Goal: Transaction & Acquisition: Purchase product/service

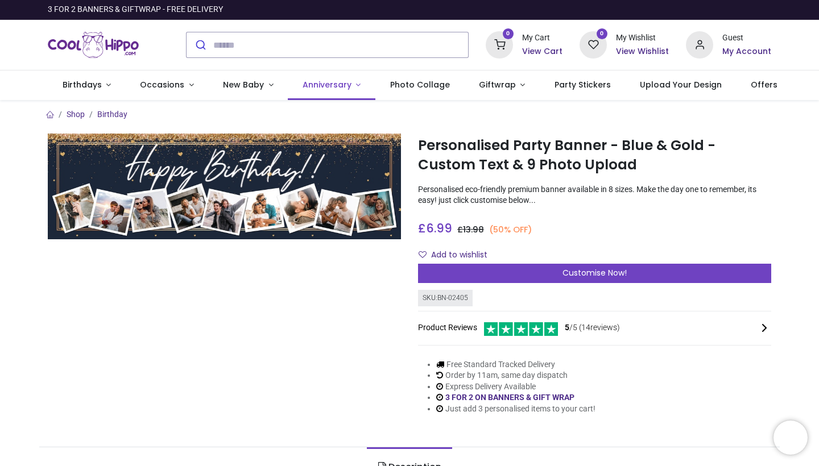
click at [352, 82] on link "Anniversary" at bounding box center [332, 86] width 88 height 30
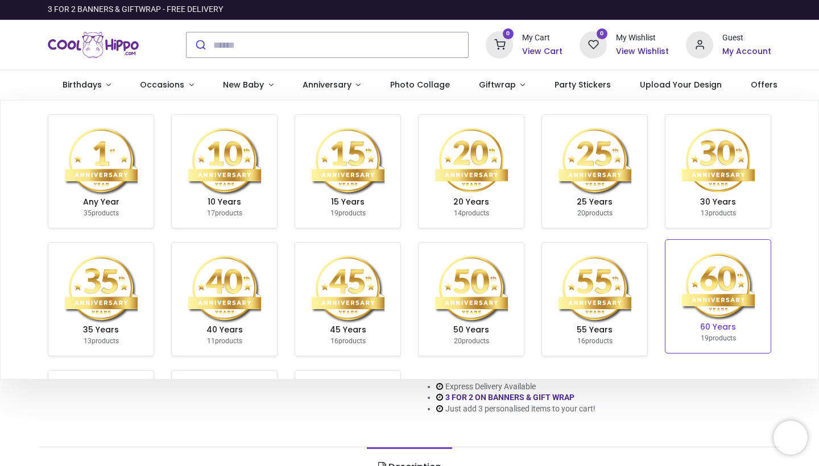
click at [731, 281] on img at bounding box center [718, 285] width 73 height 73
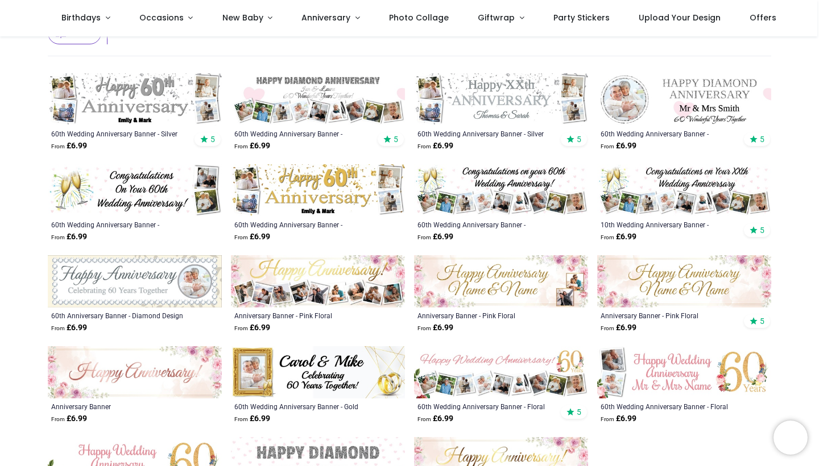
scroll to position [189, 0]
click at [362, 113] on img at bounding box center [318, 99] width 174 height 52
click at [535, 106] on img at bounding box center [501, 99] width 174 height 52
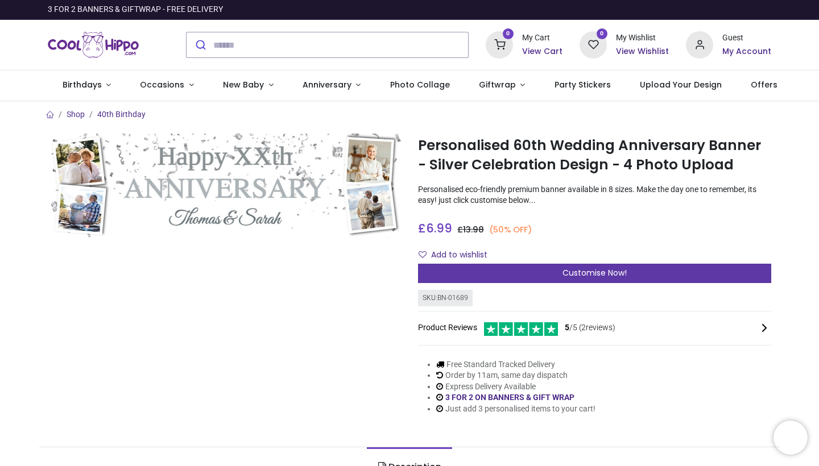
click at [510, 279] on div "Customise Now!" at bounding box center [594, 273] width 353 height 19
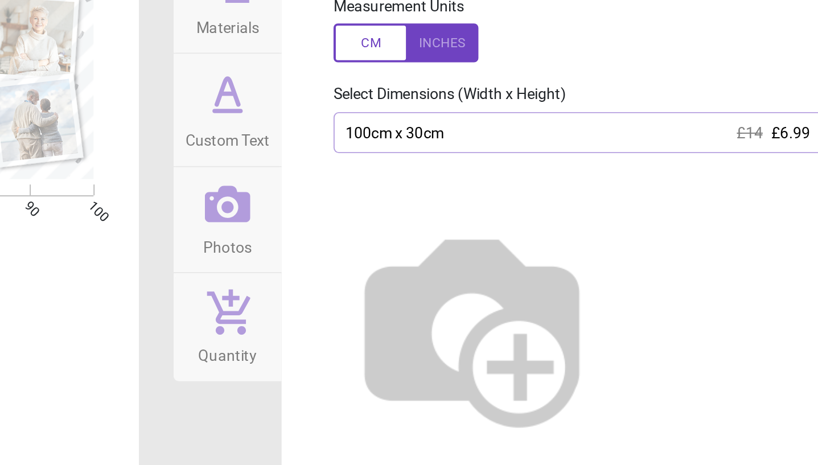
click at [509, 159] on div "100cm x 30cm £14 £6.99" at bounding box center [645, 170] width 272 height 22
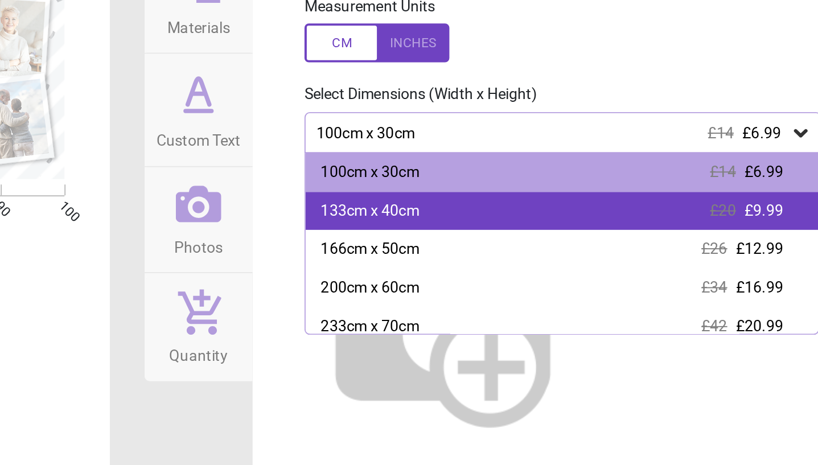
click at [510, 201] on div "133cm x 40cm £20 £9.99" at bounding box center [645, 211] width 270 height 20
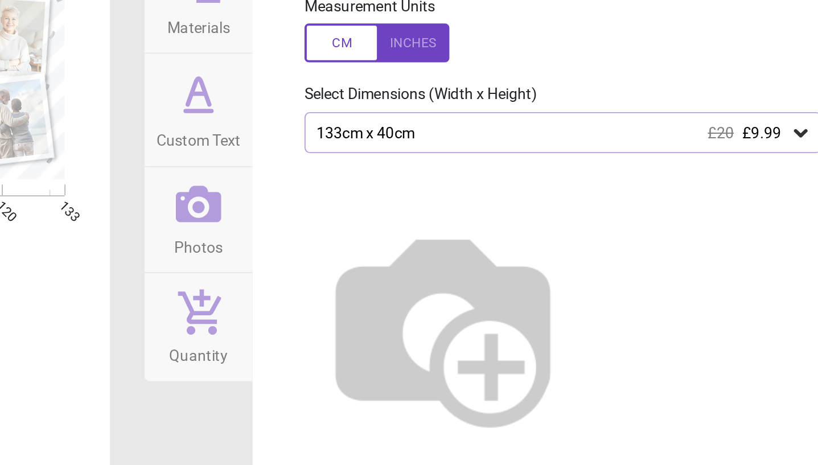
click at [509, 159] on div "133cm x 40cm £20 £9.99" at bounding box center [645, 170] width 272 height 22
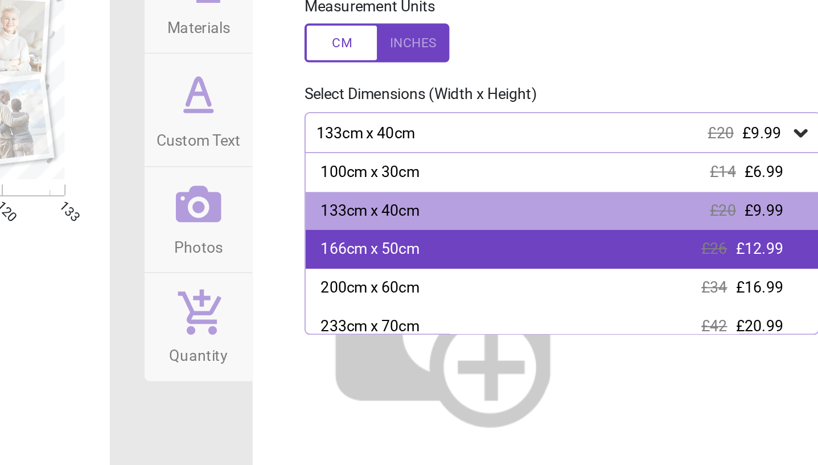
click at [510, 221] on div "166cm x 50cm £26 £12.99" at bounding box center [645, 231] width 270 height 20
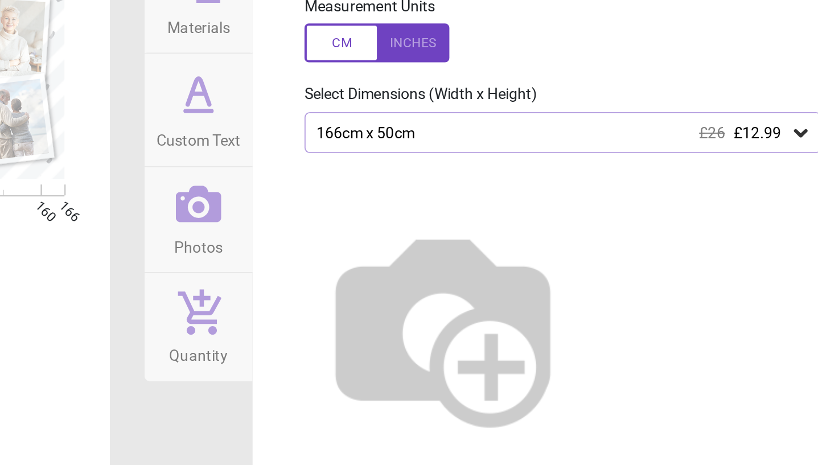
click at [509, 159] on div "166cm x 50cm £26 £12.99" at bounding box center [645, 170] width 272 height 22
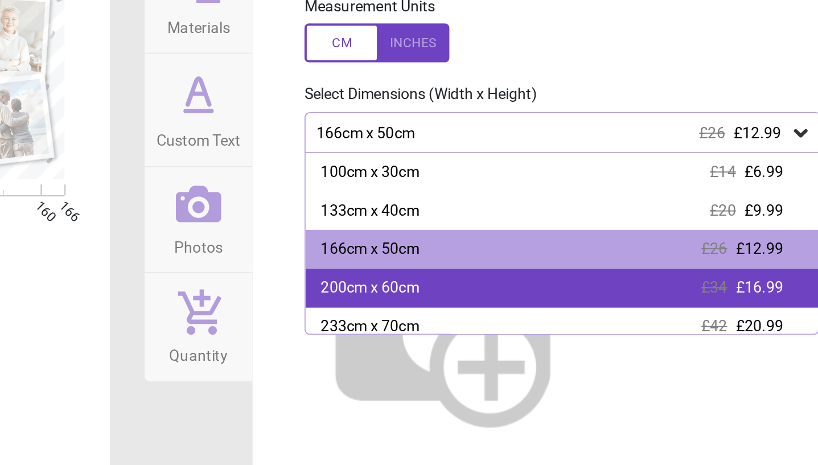
click at [510, 241] on div "200cm x 60cm £34 £16.99" at bounding box center [645, 251] width 270 height 20
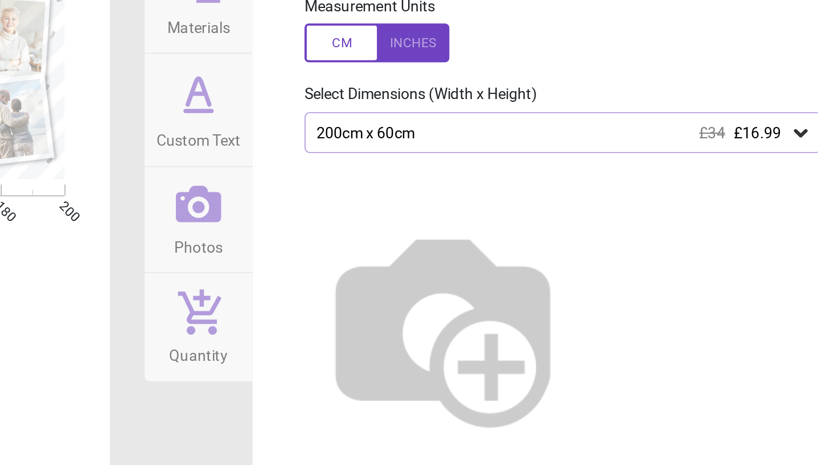
click at [509, 159] on div "200cm x 60cm £34 £16.99" at bounding box center [645, 170] width 272 height 22
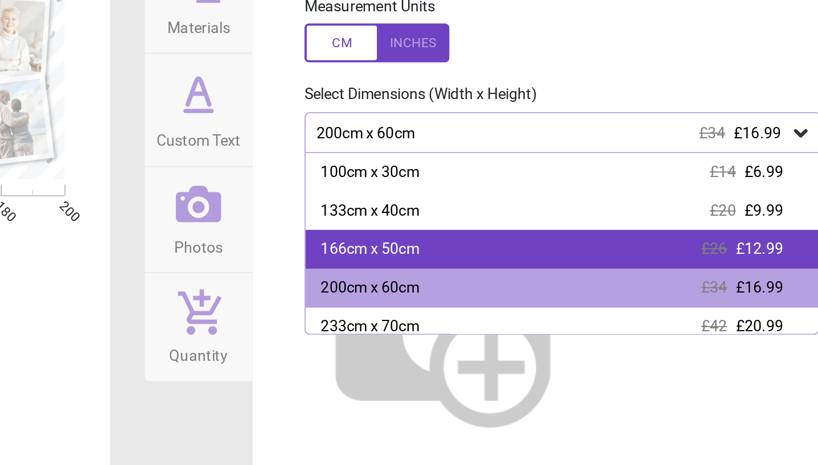
click at [510, 221] on div "166cm x 50cm £26 £12.99" at bounding box center [645, 231] width 270 height 20
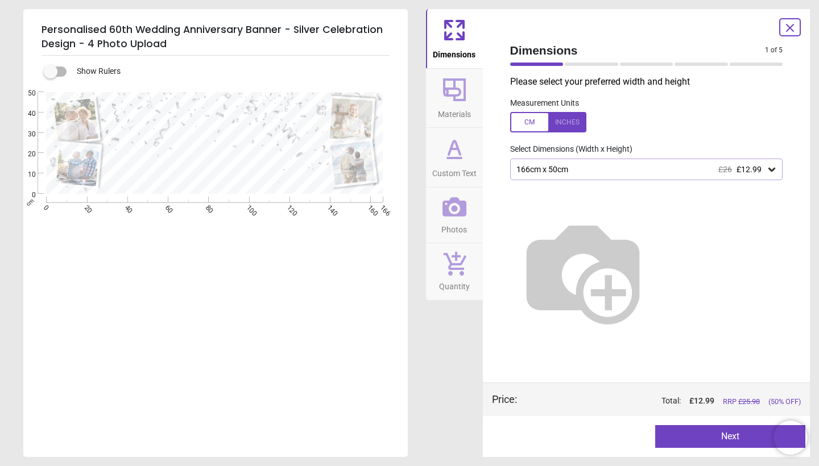
click at [472, 83] on button "Materials" at bounding box center [454, 98] width 57 height 59
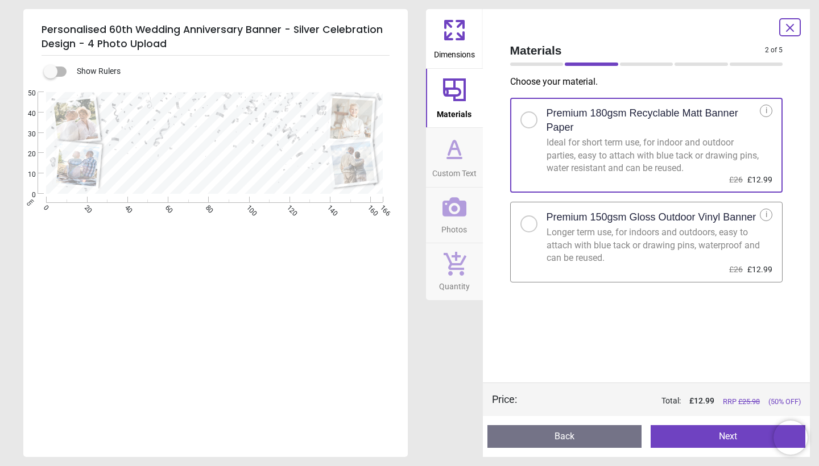
click at [553, 252] on div "Longer term use, for indoors and outdoors, easy to attach with blue tack or dra…" at bounding box center [654, 245] width 214 height 38
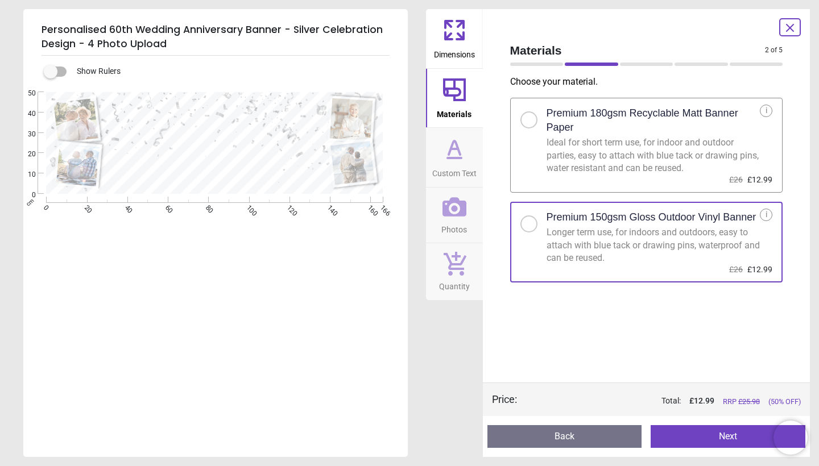
click at [467, 150] on icon at bounding box center [454, 148] width 27 height 27
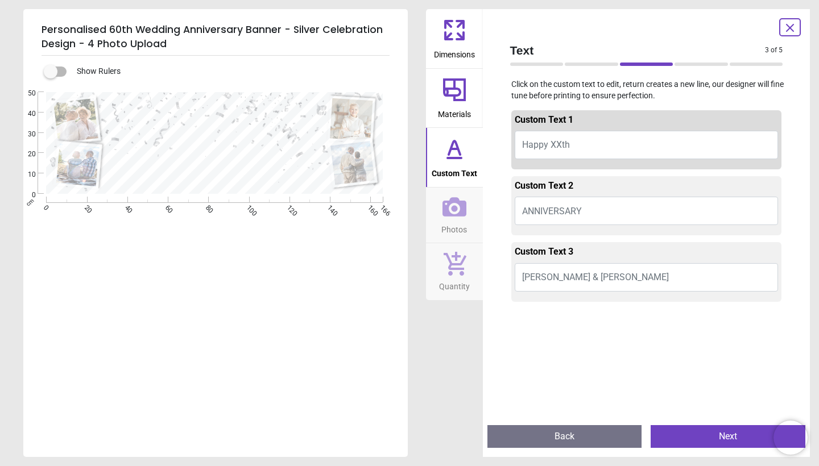
click at [596, 145] on button "Happy XXth" at bounding box center [647, 145] width 264 height 28
click at [584, 139] on button "Happy XXth" at bounding box center [647, 145] width 264 height 28
type textarea "**********"
click at [612, 205] on button "ANNIVERSARY" at bounding box center [647, 211] width 264 height 28
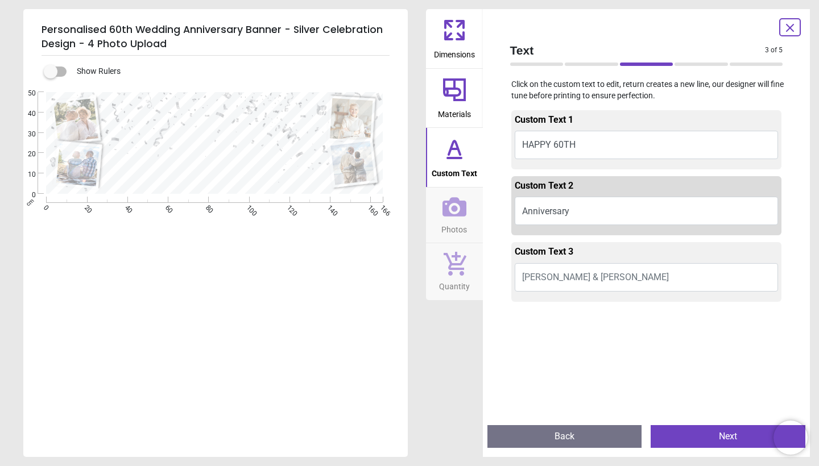
type textarea "**********"
click at [676, 284] on button "Thomas & Sarah" at bounding box center [647, 277] width 264 height 28
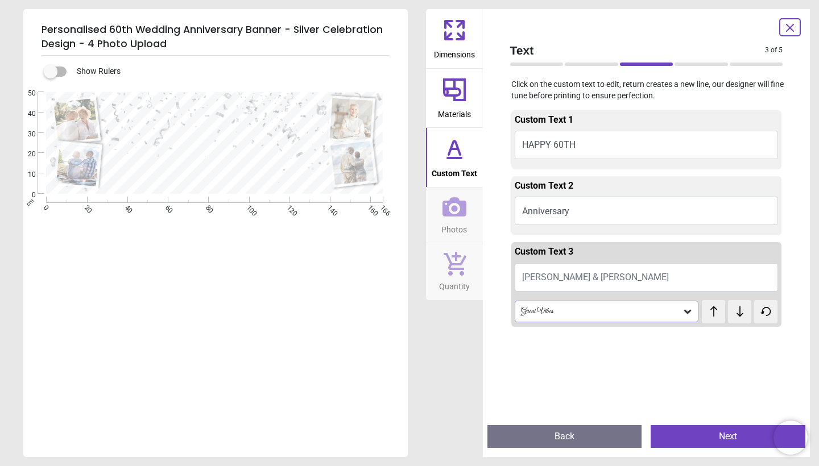
click at [647, 278] on button "Thomas & Sarah" at bounding box center [647, 277] width 264 height 28
type textarea "*"
type textarea "**********"
click at [669, 224] on div "Custom Text 2 Anniversary" at bounding box center [646, 205] width 271 height 59
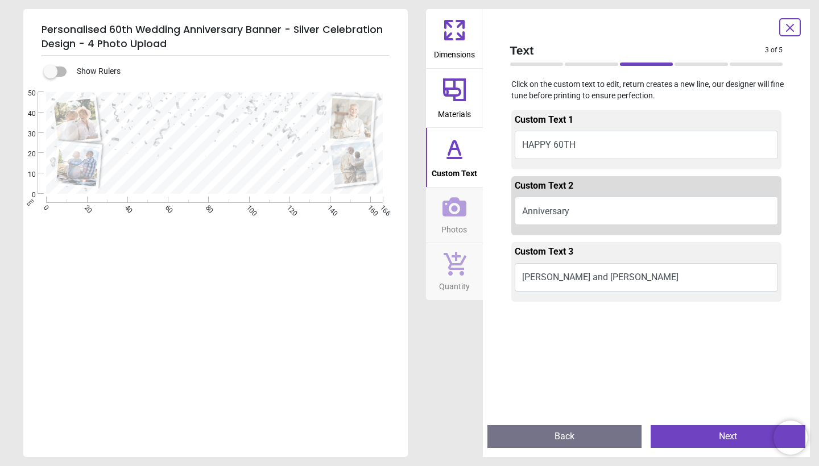
click at [663, 279] on button "Ken and Angela" at bounding box center [647, 277] width 264 height 28
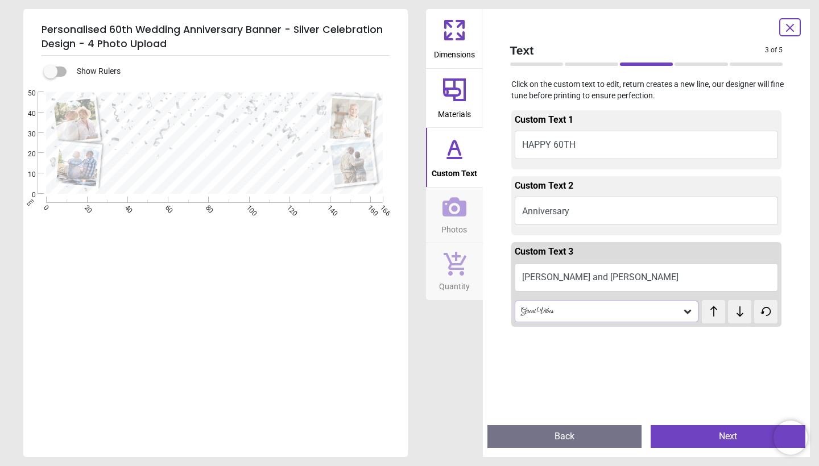
click at [682, 311] on div "Great Vibes" at bounding box center [601, 312] width 163 height 10
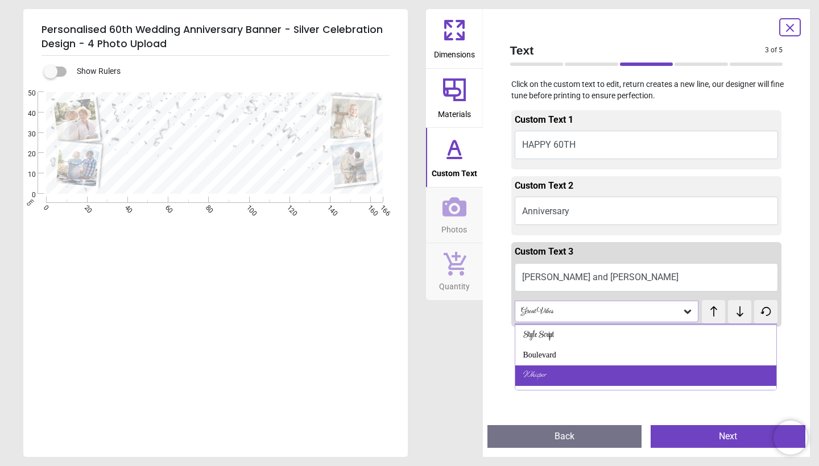
click at [641, 378] on div "Whisper" at bounding box center [646, 376] width 262 height 20
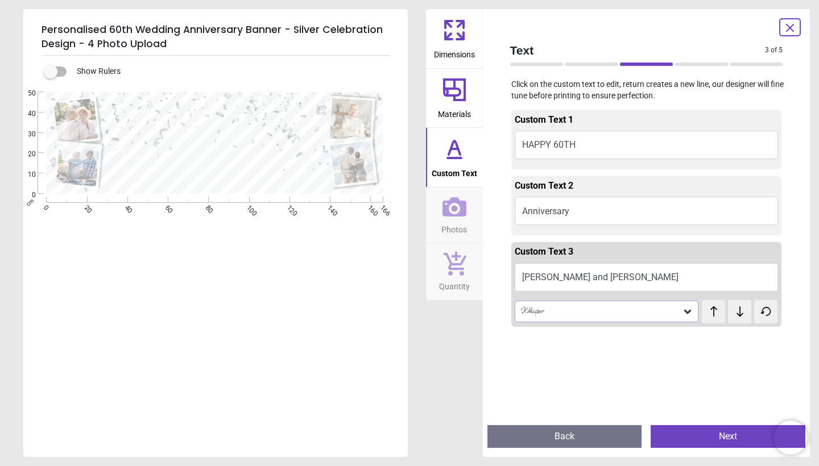
click at [677, 304] on div "Whisper" at bounding box center [607, 312] width 184 height 22
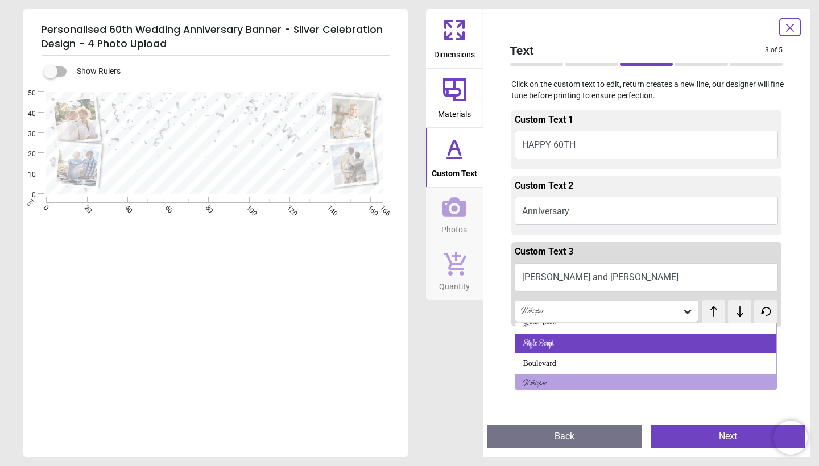
scroll to position [93, 0]
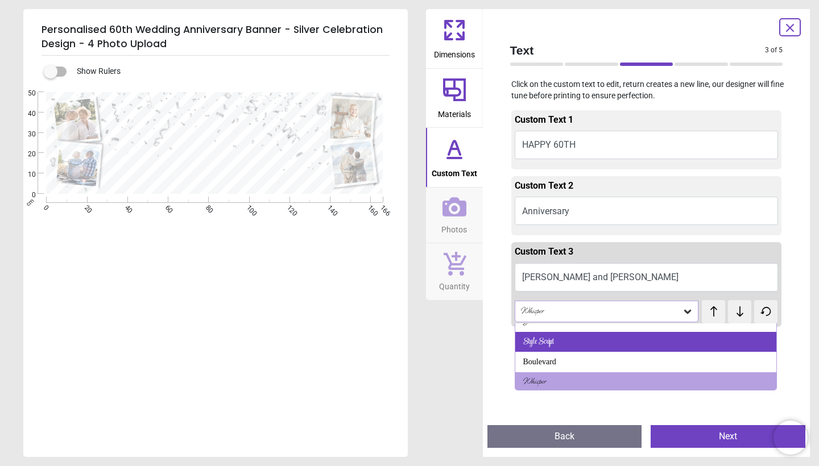
click at [651, 344] on div "Style Script" at bounding box center [646, 342] width 262 height 20
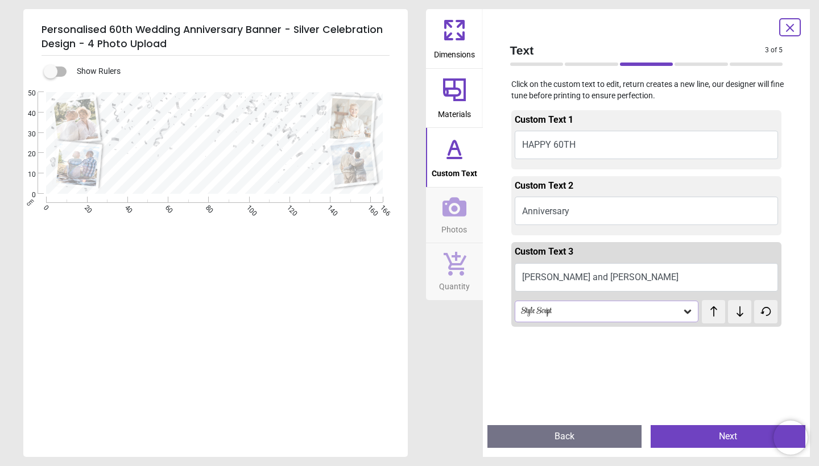
click at [684, 307] on icon at bounding box center [687, 311] width 11 height 11
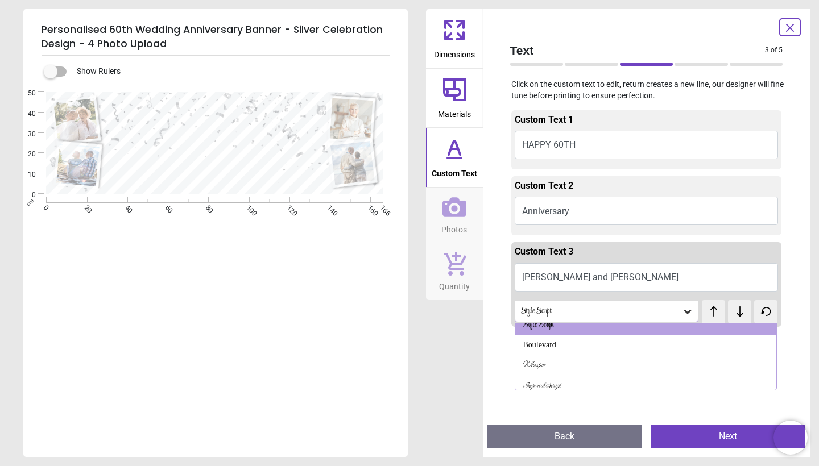
scroll to position [107, 0]
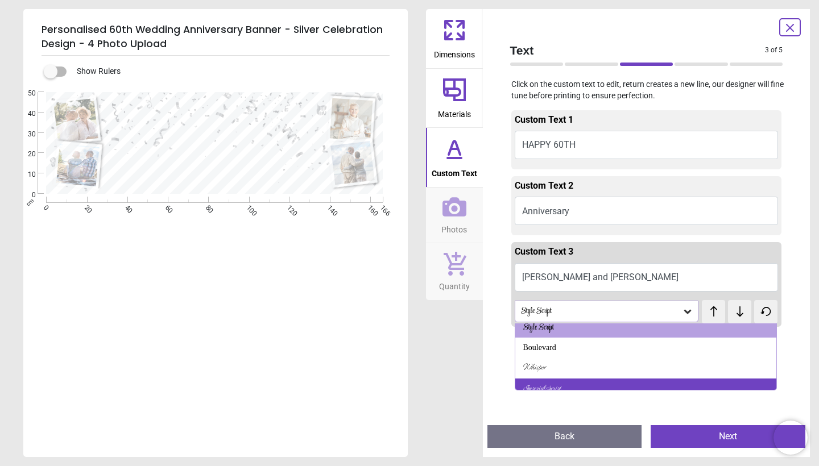
click at [652, 379] on div "Imperial Script" at bounding box center [646, 389] width 262 height 20
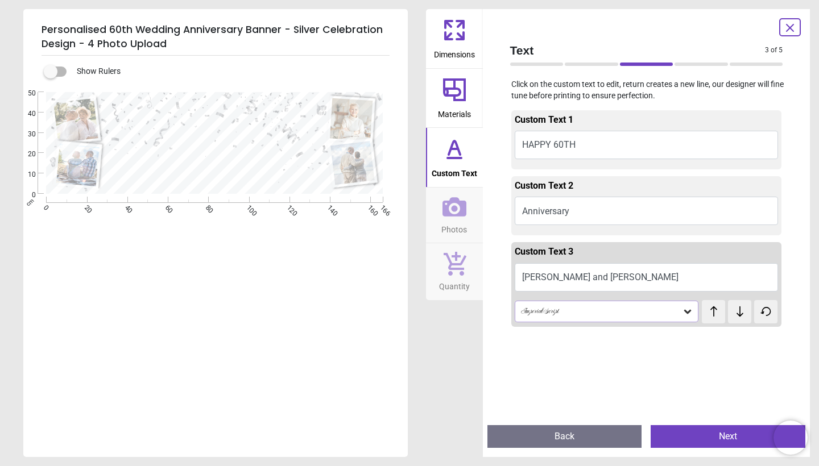
click at [711, 307] on span "test" at bounding box center [709, 305] width 14 height 11
click at [716, 308] on span "test" at bounding box center [720, 307] width 8 height 10
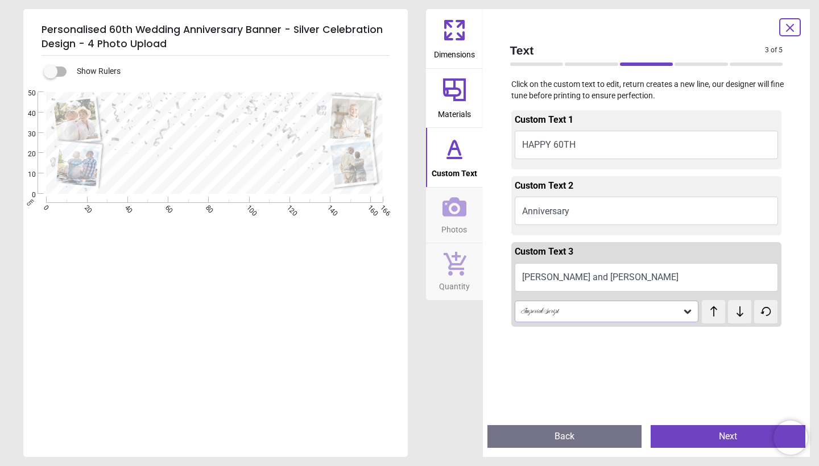
click at [716, 308] on span "test" at bounding box center [720, 307] width 8 height 10
click at [717, 313] on icon at bounding box center [713, 311] width 17 height 11
click at [738, 308] on icon at bounding box center [740, 311] width 17 height 11
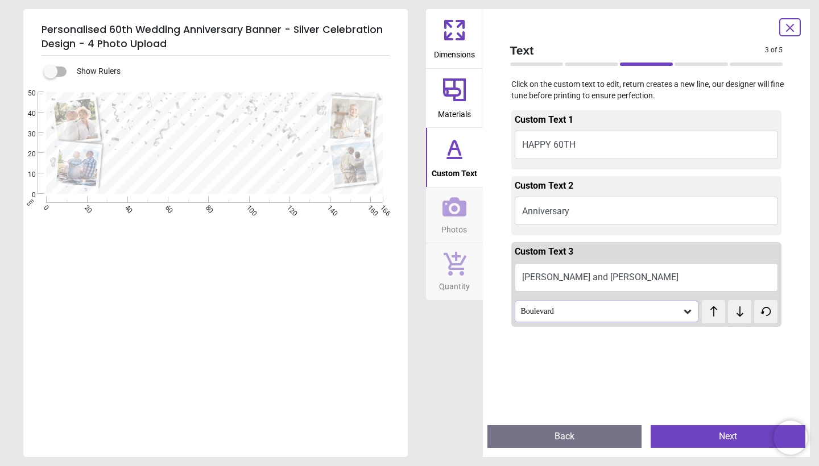
click at [738, 308] on icon at bounding box center [740, 311] width 17 height 11
click at [293, 178] on textarea "**********" at bounding box center [215, 174] width 212 height 16
click at [456, 197] on icon at bounding box center [455, 206] width 24 height 19
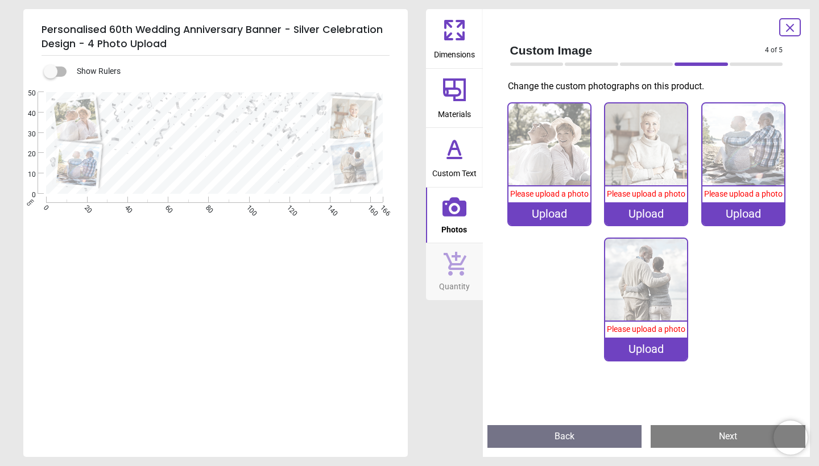
click at [548, 217] on div "Upload" at bounding box center [550, 214] width 82 height 23
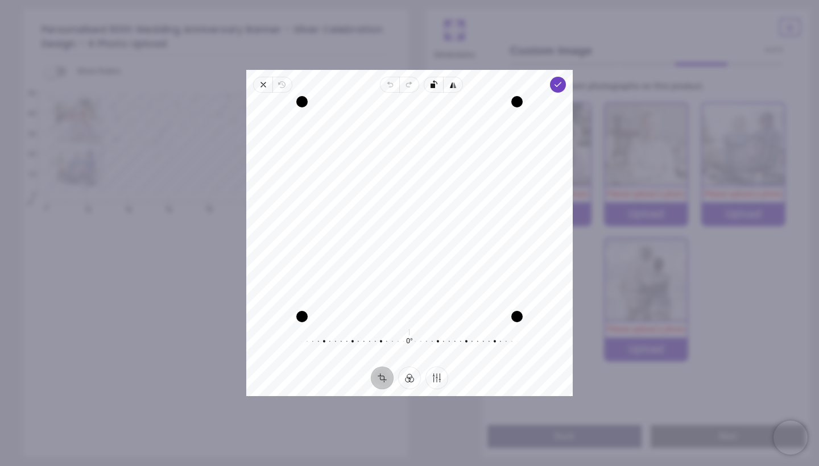
drag, startPoint x: 499, startPoint y: 276, endPoint x: 500, endPoint y: 315, distance: 38.7
click at [500, 315] on div "Recenter" at bounding box center [409, 209] width 308 height 215
drag, startPoint x: 517, startPoint y: 317, endPoint x: 538, endPoint y: 352, distance: 41.1
click at [539, 353] on div "Recenter 0° Reset" at bounding box center [409, 230] width 327 height 274
click at [555, 84] on icon "button" at bounding box center [558, 84] width 9 height 9
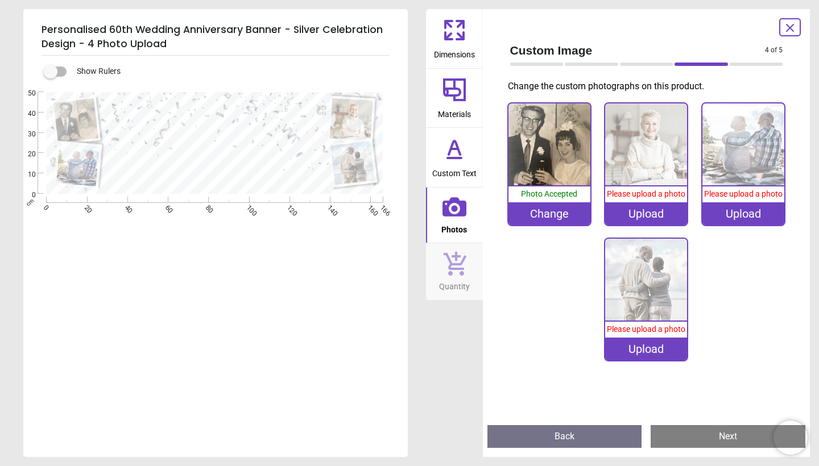
click at [551, 135] on img at bounding box center [550, 145] width 82 height 82
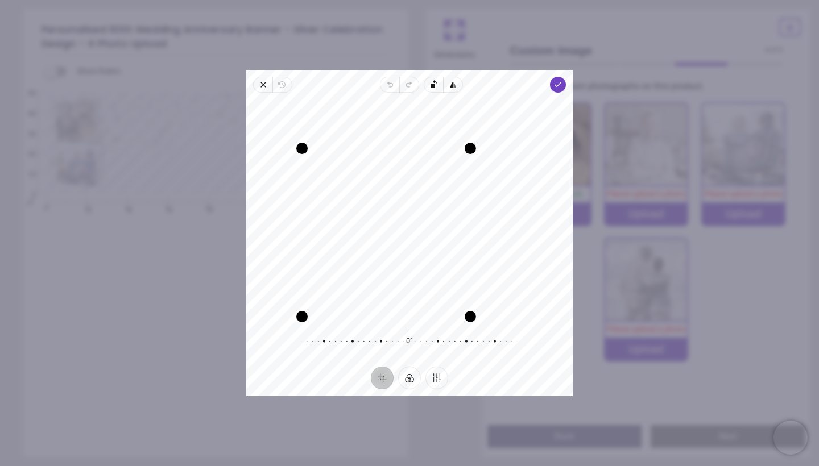
drag, startPoint x: 518, startPoint y: 104, endPoint x: 477, endPoint y: 162, distance: 70.7
click at [477, 162] on div "Recenter" at bounding box center [409, 209] width 308 height 215
drag, startPoint x: 404, startPoint y: 245, endPoint x: 382, endPoint y: 290, distance: 50.9
click at [382, 290] on div "Recenter" at bounding box center [409, 209] width 308 height 215
drag, startPoint x: 475, startPoint y: 144, endPoint x: 458, endPoint y: 164, distance: 26.2
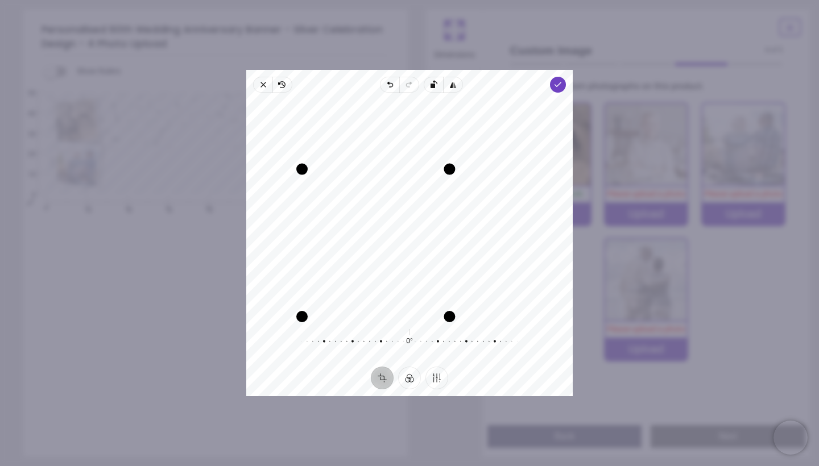
click at [455, 164] on div "Drag corner tr" at bounding box center [449, 169] width 11 height 11
drag, startPoint x: 413, startPoint y: 211, endPoint x: 403, endPoint y: 229, distance: 20.4
click at [403, 229] on div "Recenter" at bounding box center [409, 209] width 308 height 215
click at [404, 229] on div "Recenter" at bounding box center [409, 209] width 308 height 215
click at [560, 82] on icon "button" at bounding box center [558, 84] width 9 height 9
